Goal: Find specific page/section: Find specific page/section

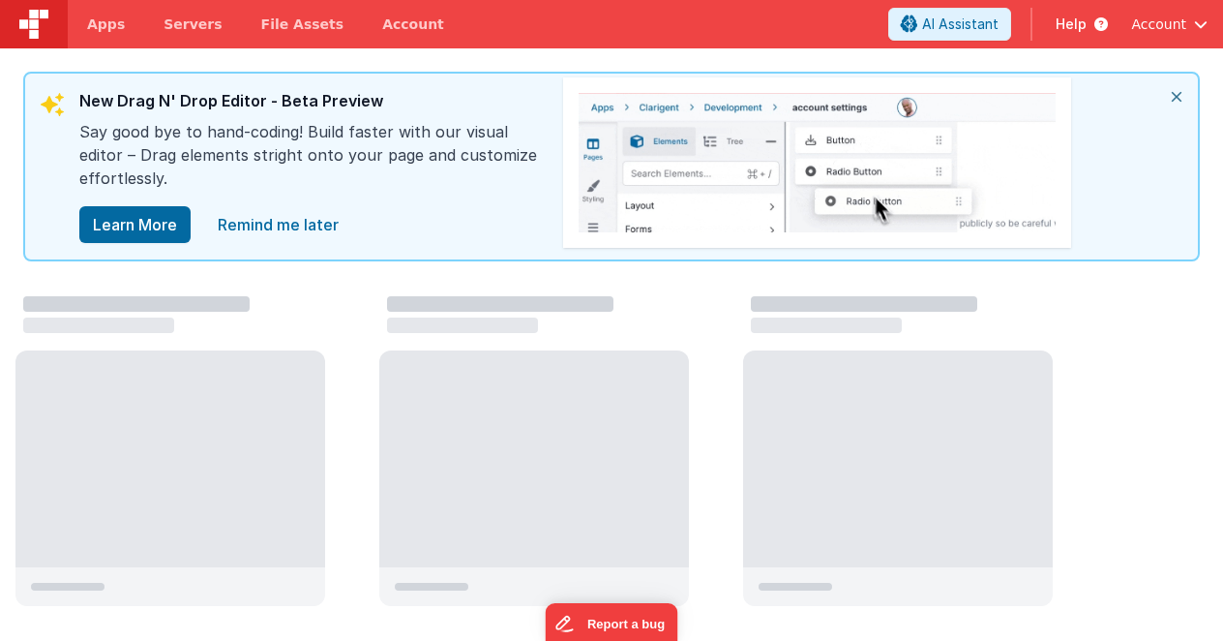
click at [1160, 29] on span "Account" at bounding box center [1158, 24] width 55 height 19
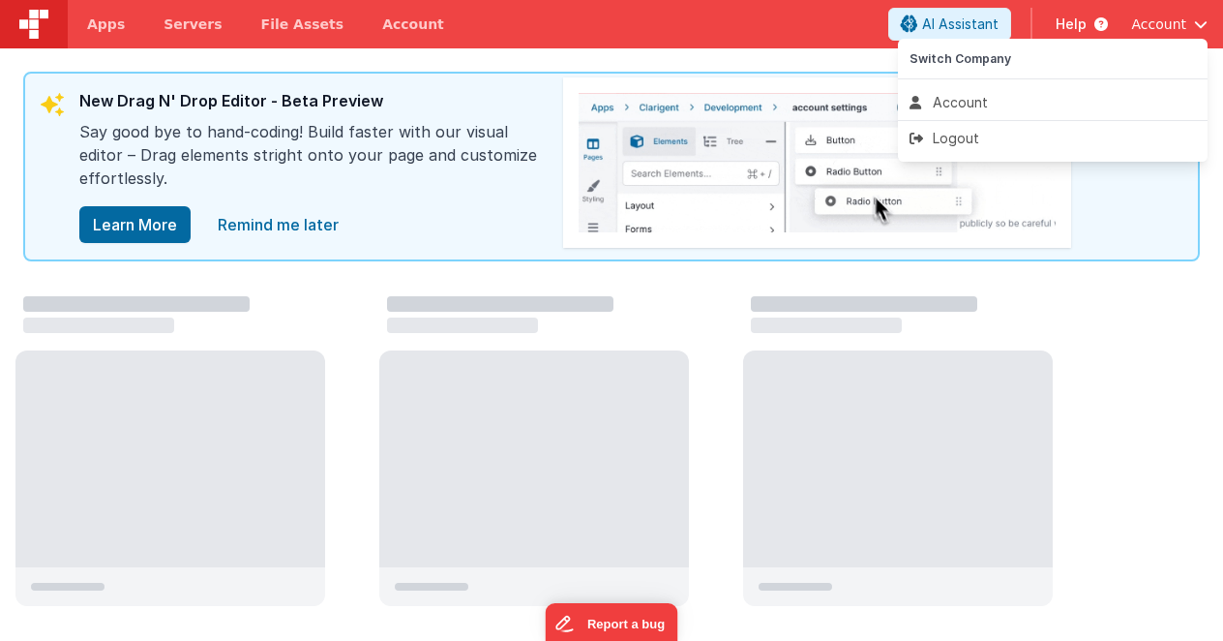
click at [580, 57] on button at bounding box center [611, 320] width 1223 height 641
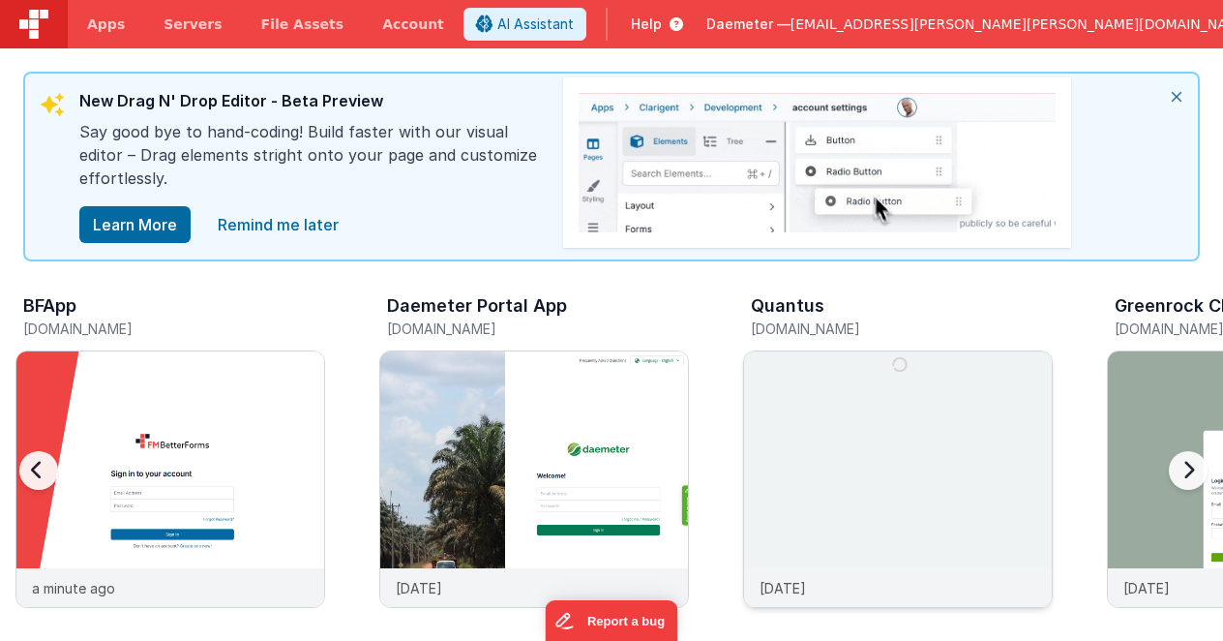
click at [863, 393] on img at bounding box center [898, 505] width 308 height 308
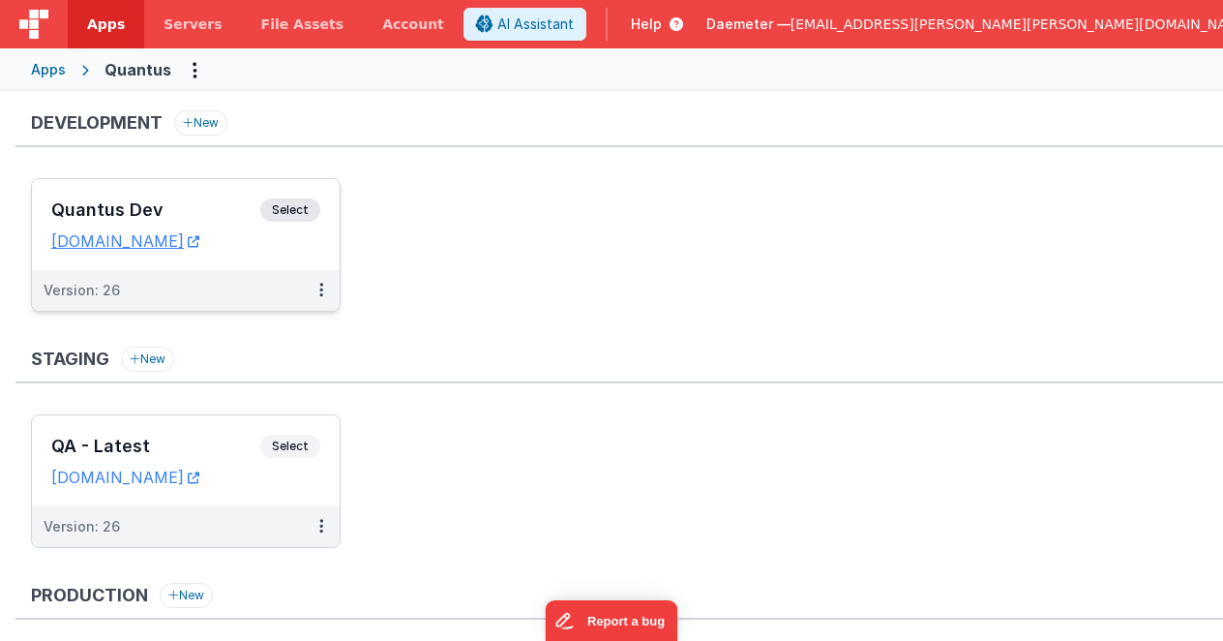
click at [218, 202] on h3 "Quantus Dev" at bounding box center [155, 209] width 209 height 19
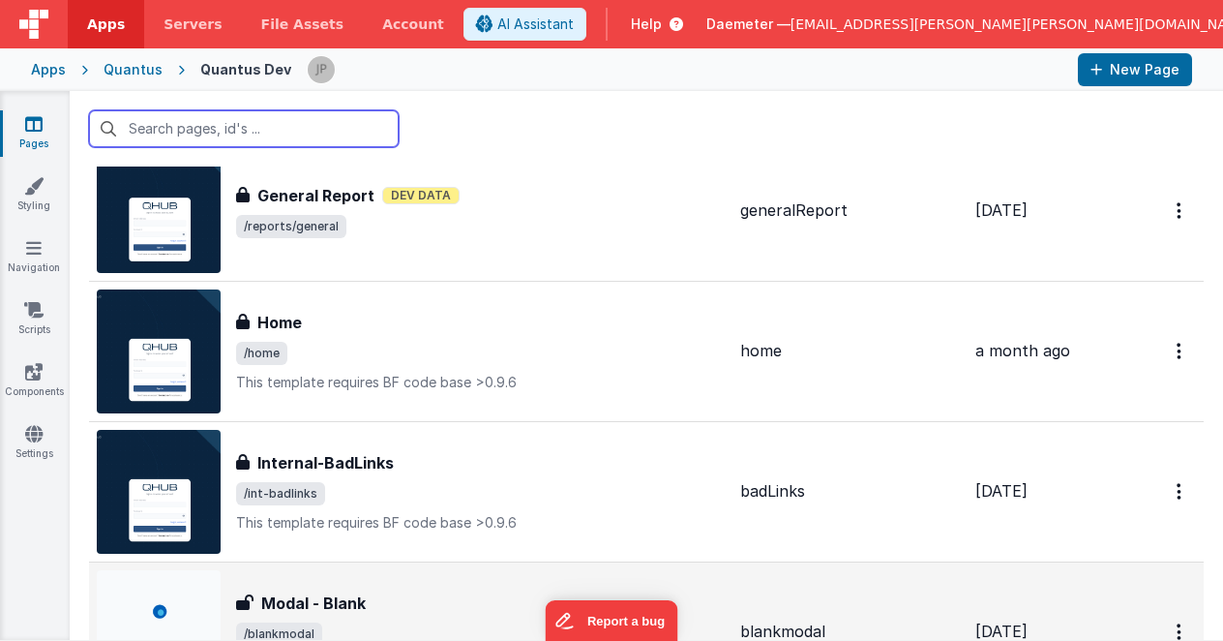
scroll to position [3000, 0]
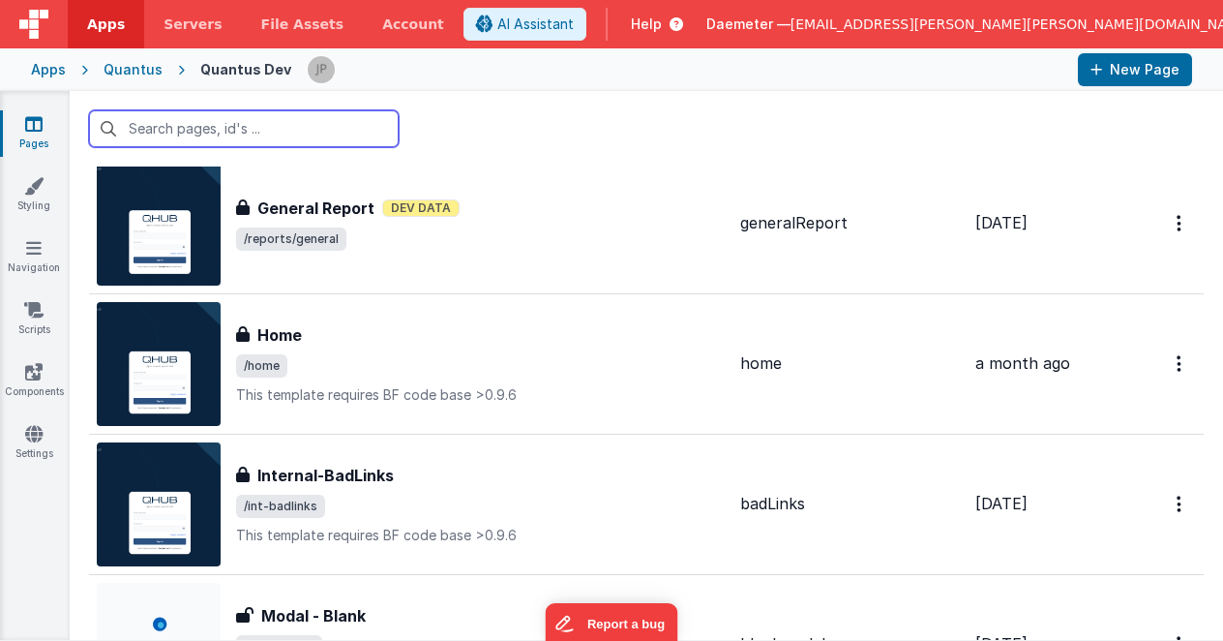
click at [231, 139] on input "text" at bounding box center [244, 128] width 310 height 37
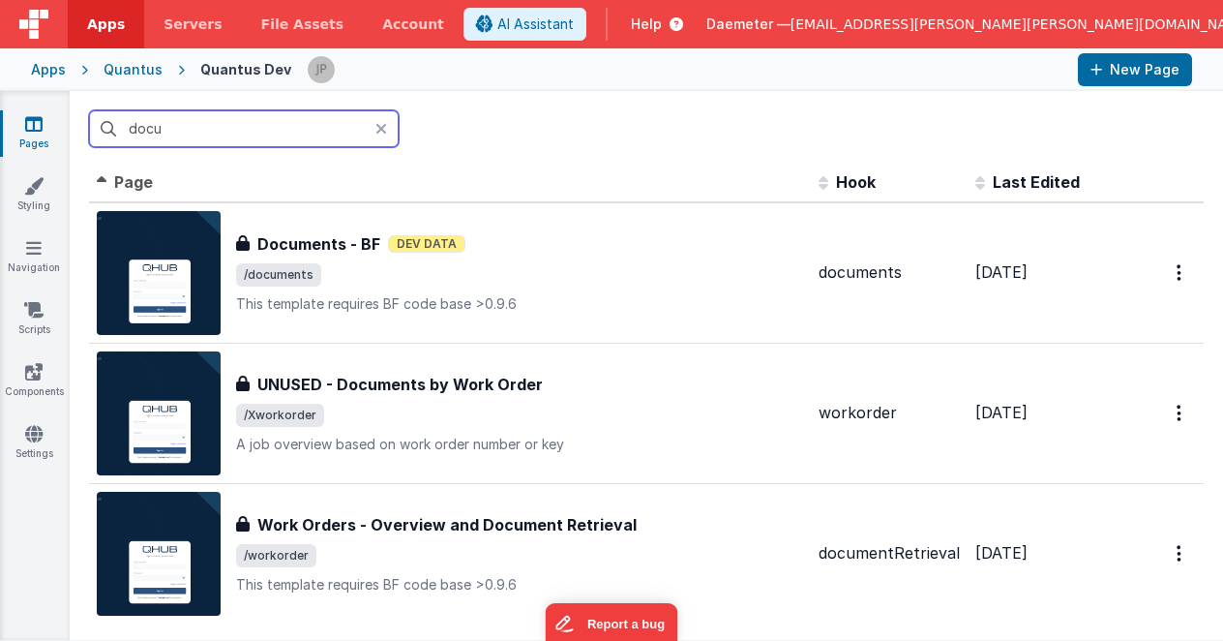
scroll to position [0, 0]
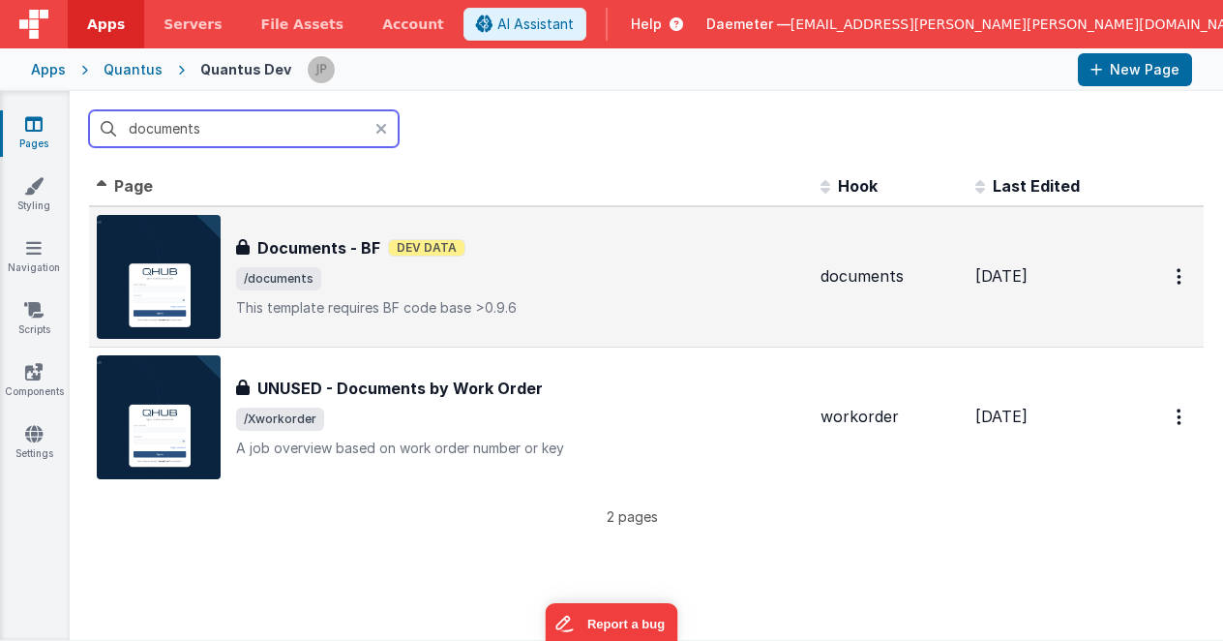
type input "documents"
click at [631, 275] on span "/documents" at bounding box center [520, 278] width 569 height 23
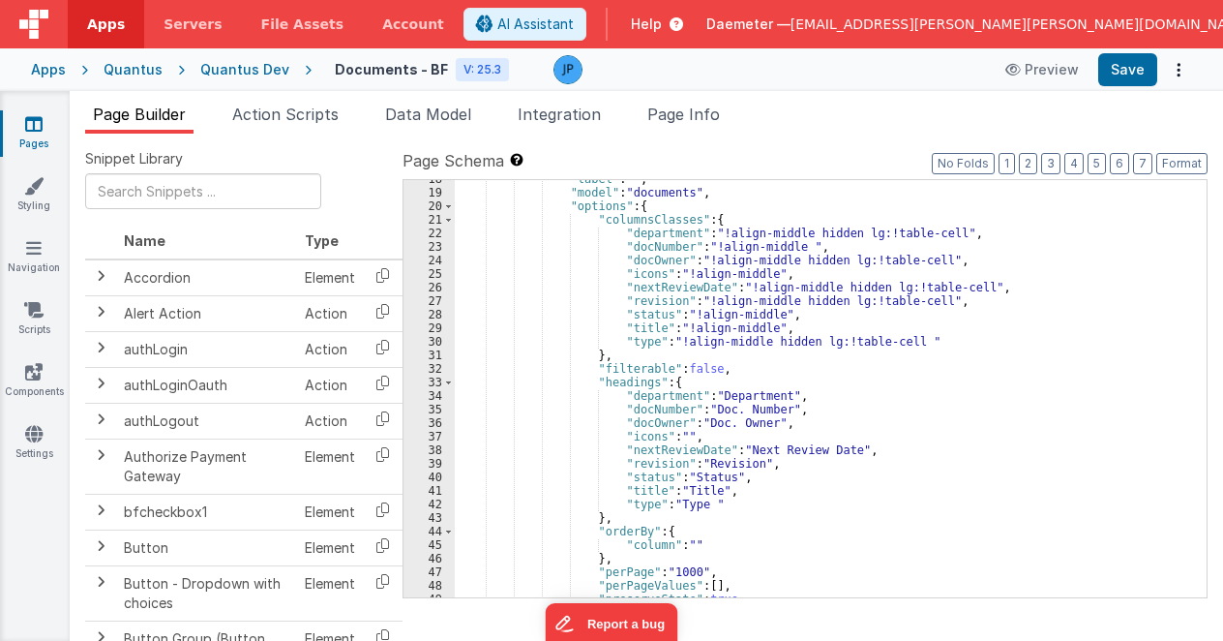
scroll to position [697, 0]
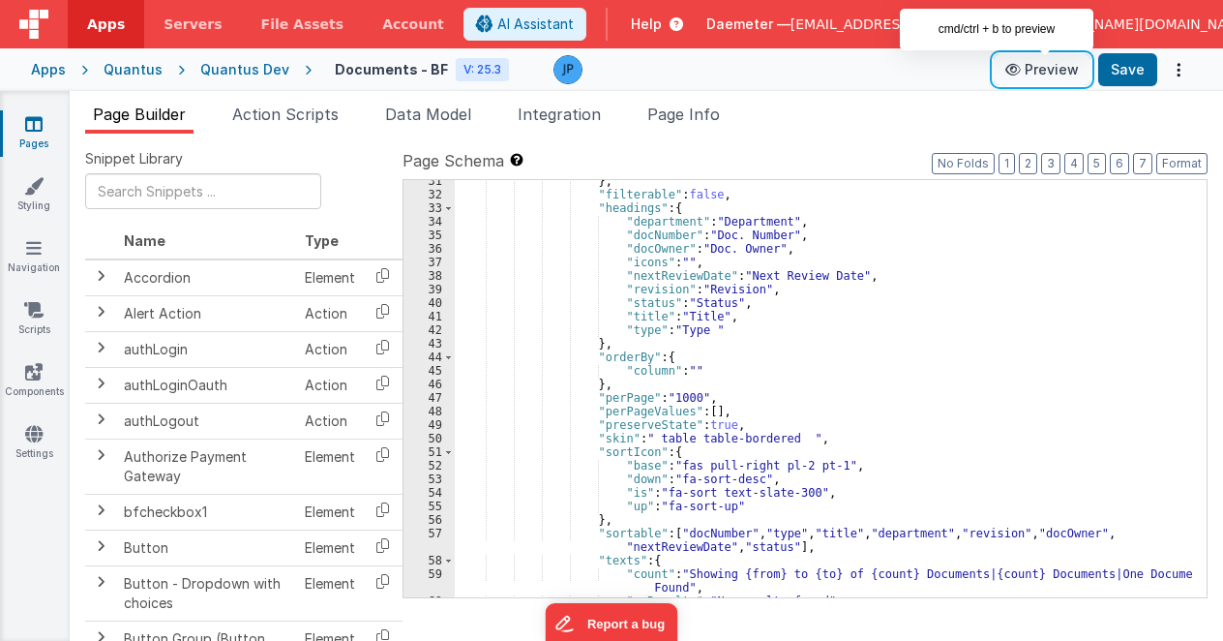
click at [1046, 76] on button "Preview" at bounding box center [1042, 69] width 97 height 31
